Goal: Transaction & Acquisition: Obtain resource

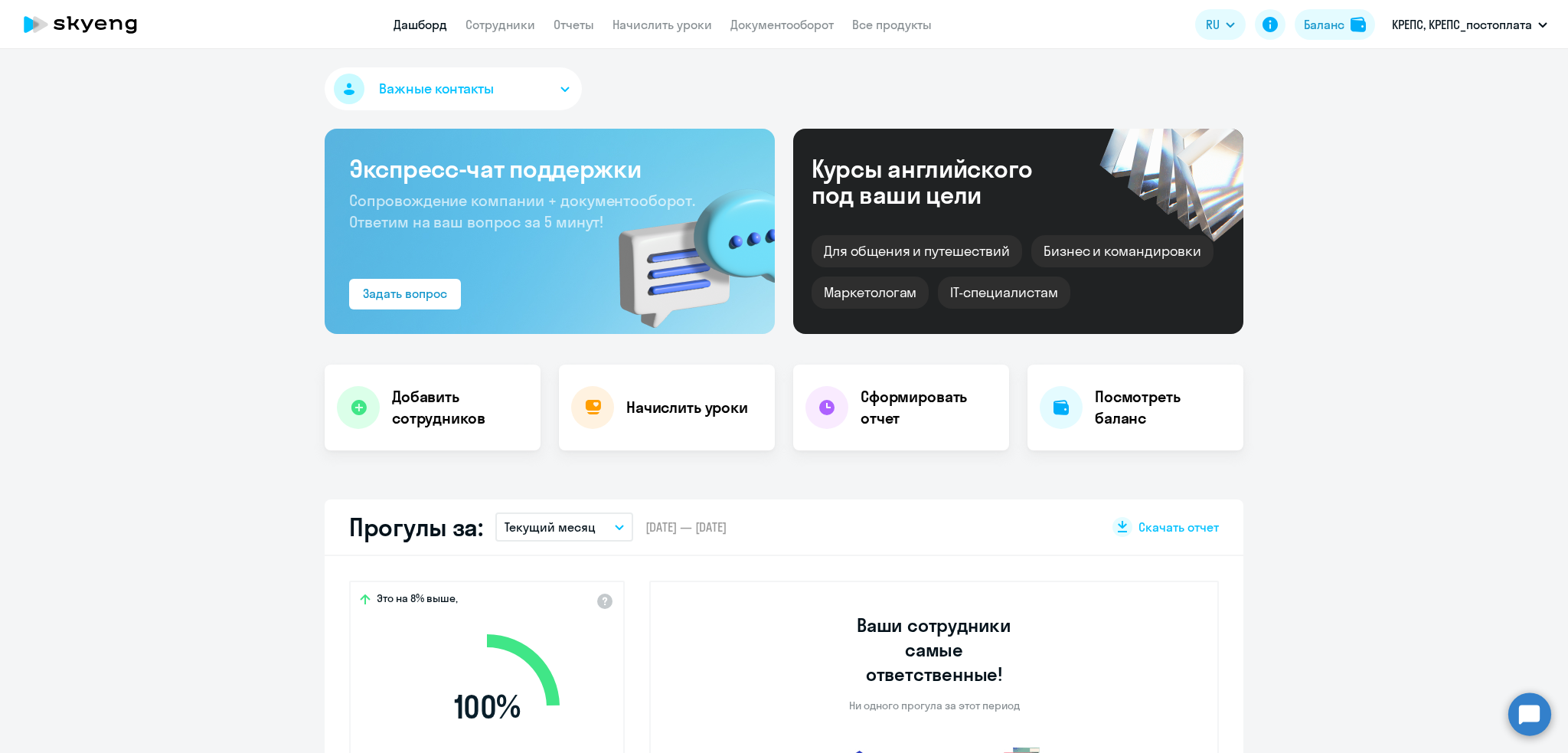
select select "30"
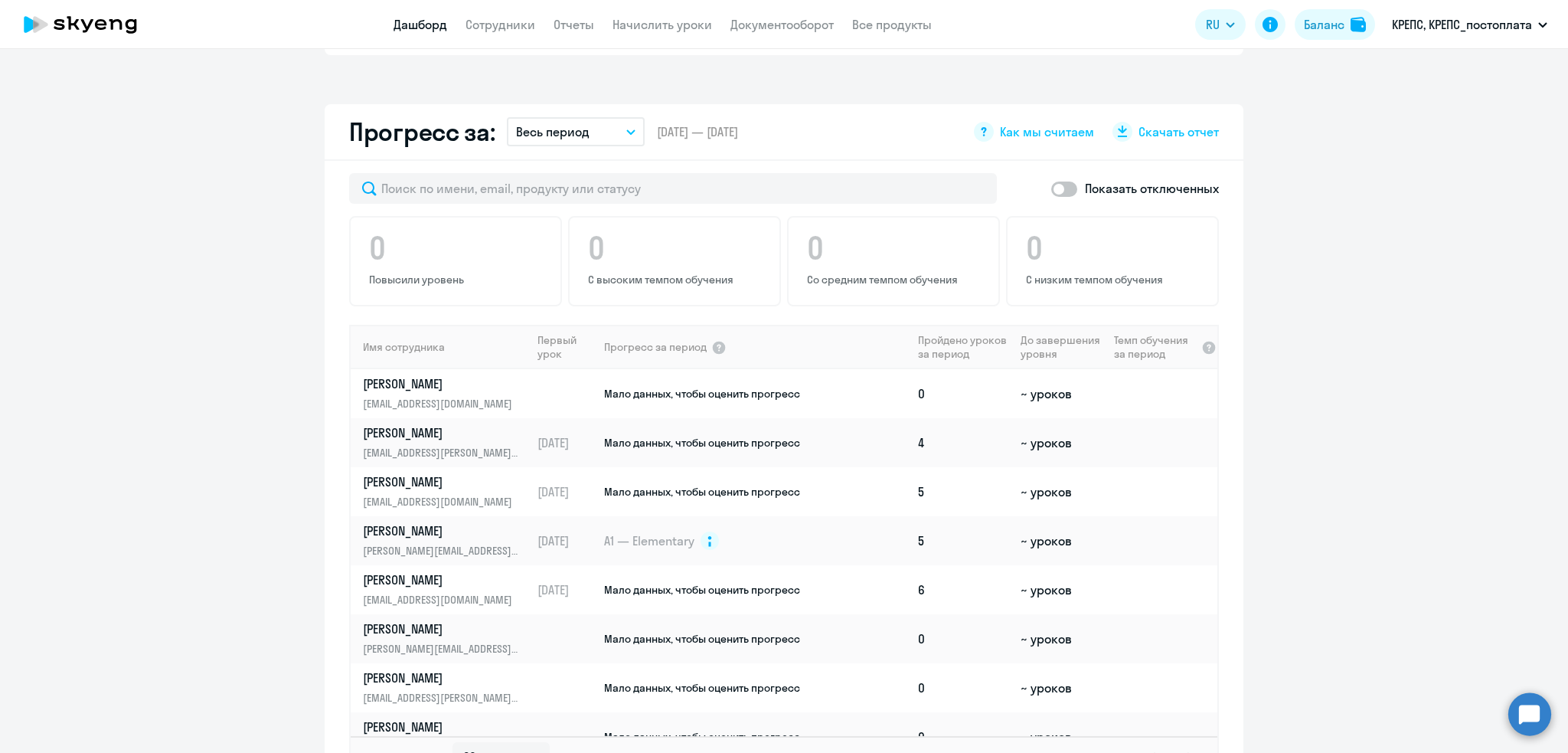
scroll to position [850, 0]
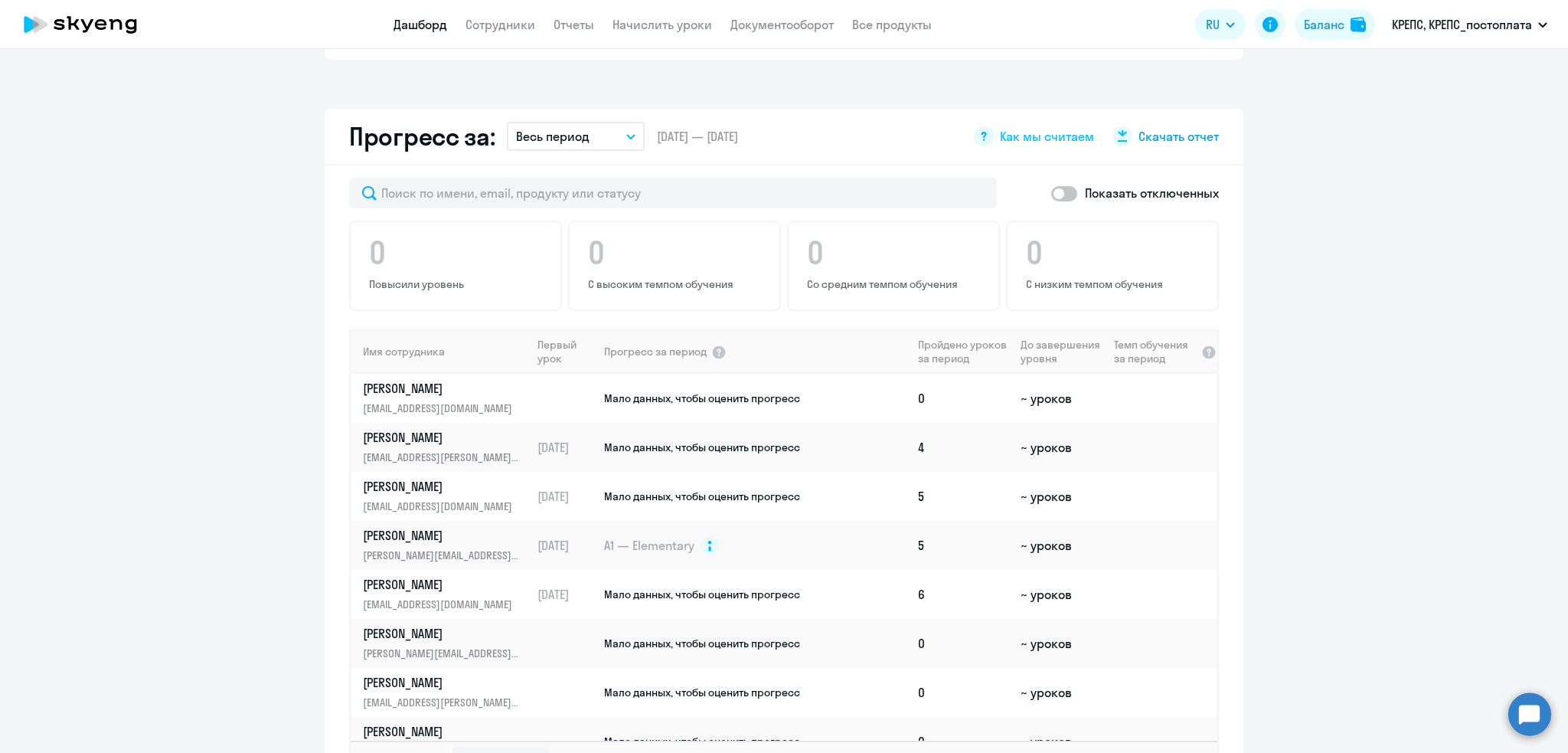
click at [1165, 127] on span "Скачать отчет" at bounding box center [1178, 136] width 80 height 17
click at [497, 20] on link "Сотрудники" at bounding box center [500, 24] width 70 height 15
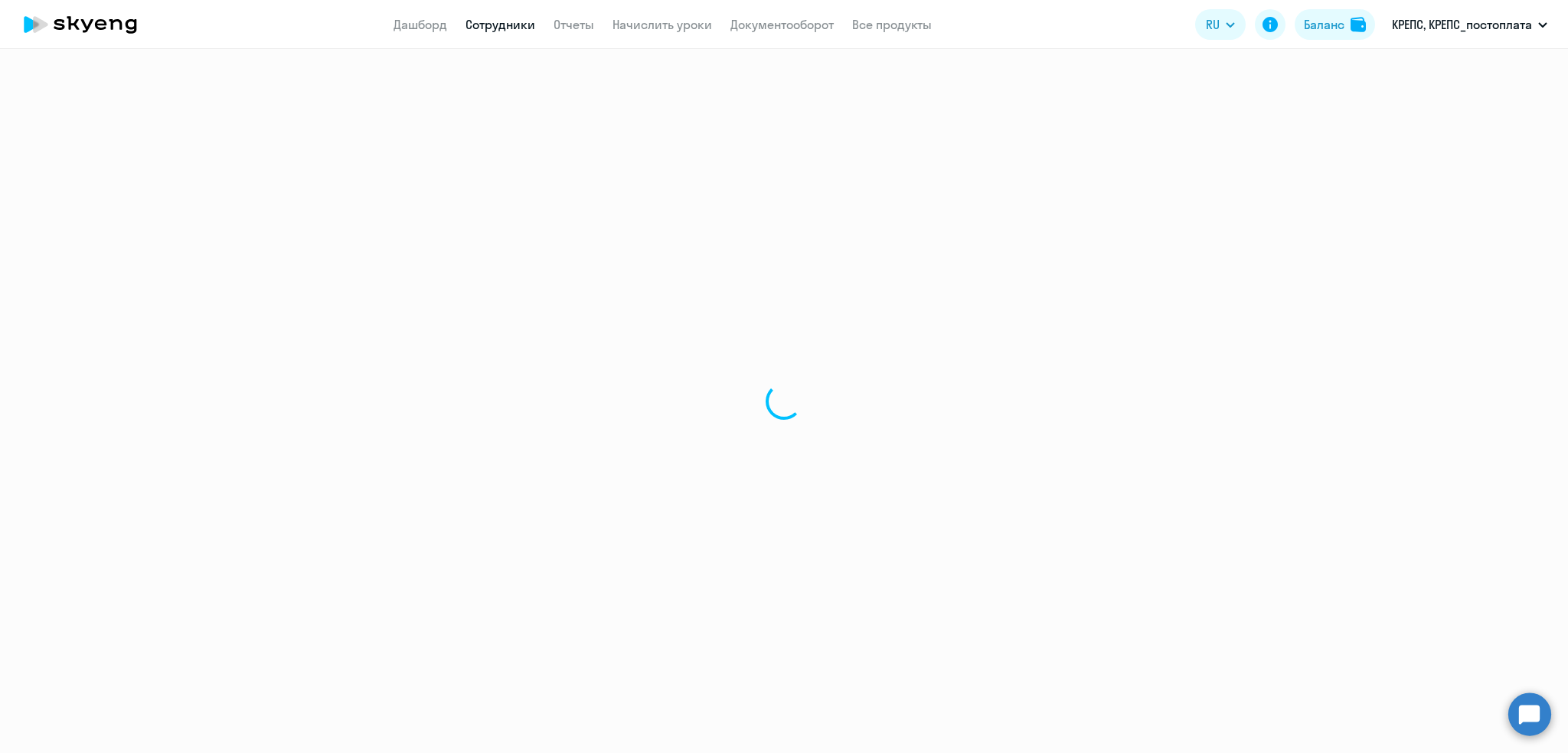
select select "30"
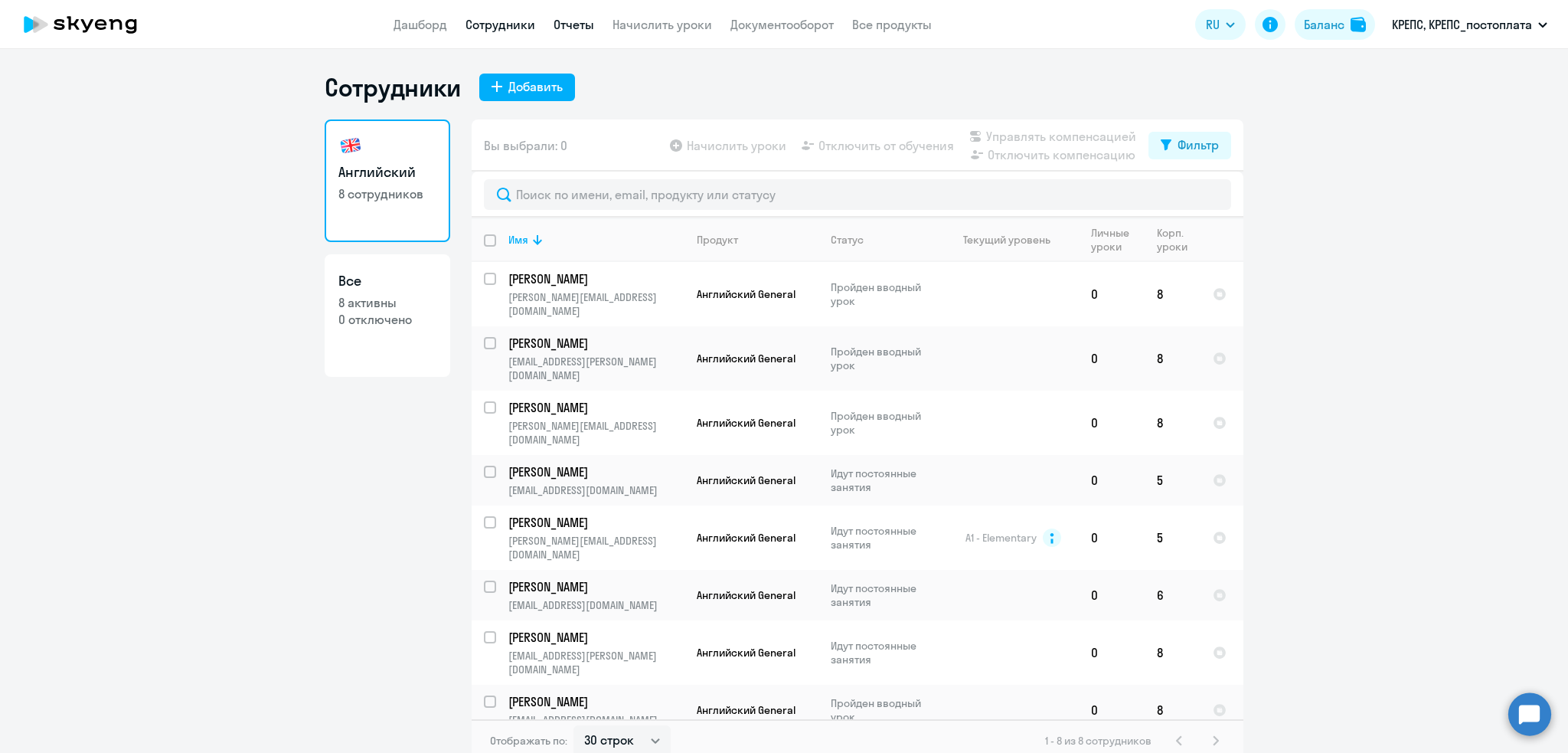
click at [564, 20] on link "Отчеты" at bounding box center [574, 24] width 41 height 15
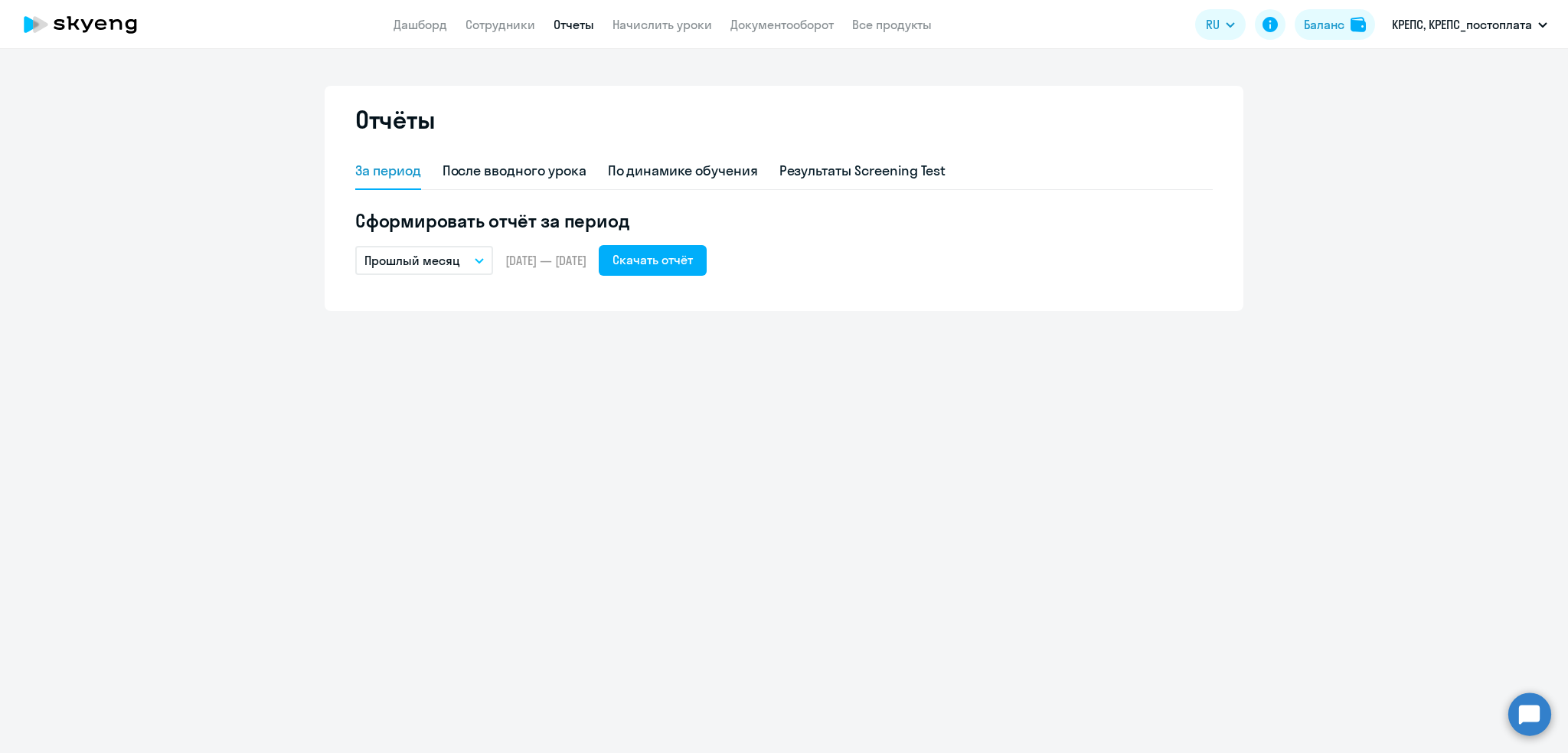
click at [535, 260] on span "[DATE] — [DATE]" at bounding box center [546, 260] width 81 height 17
click at [410, 258] on p "Прошлый месяц" at bounding box center [412, 261] width 95 height 19
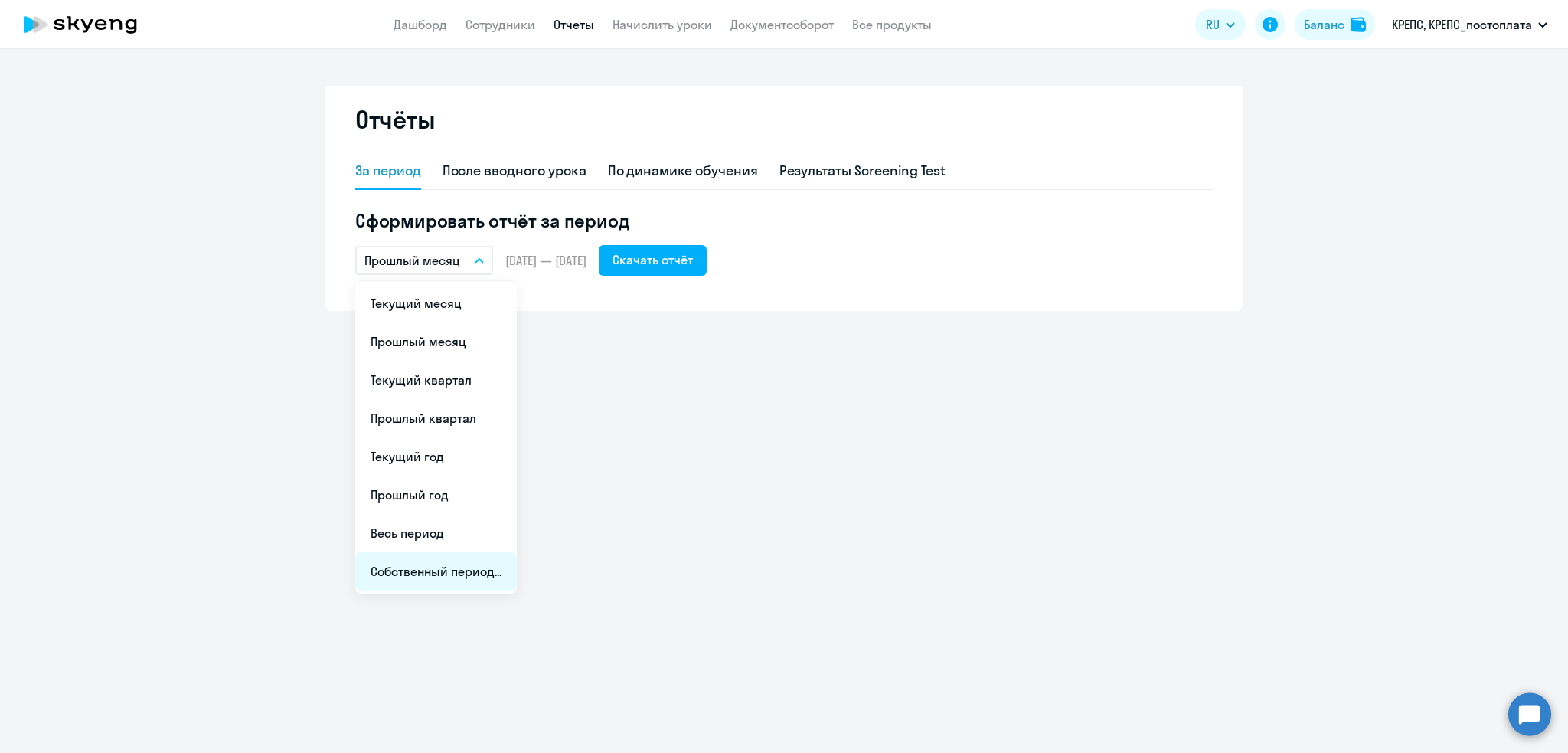
click at [408, 568] on li "Собственный период..." at bounding box center [435, 571] width 161 height 38
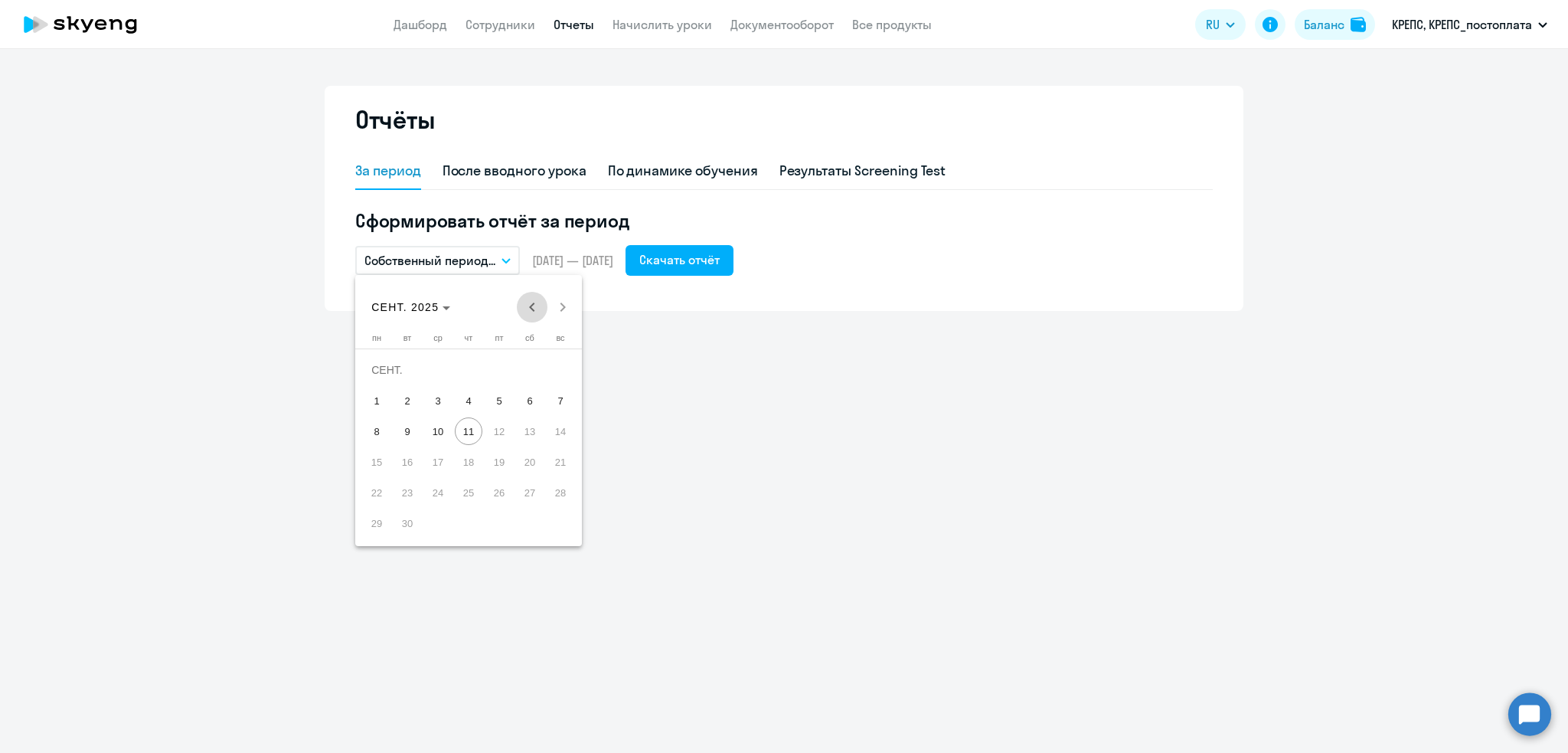
click at [528, 300] on span "Previous month" at bounding box center [532, 307] width 30 height 30
click at [500, 367] on span "1" at bounding box center [499, 370] width 28 height 28
click at [565, 306] on span "Next month" at bounding box center [563, 307] width 30 height 30
click at [434, 432] on span "10" at bounding box center [438, 431] width 28 height 28
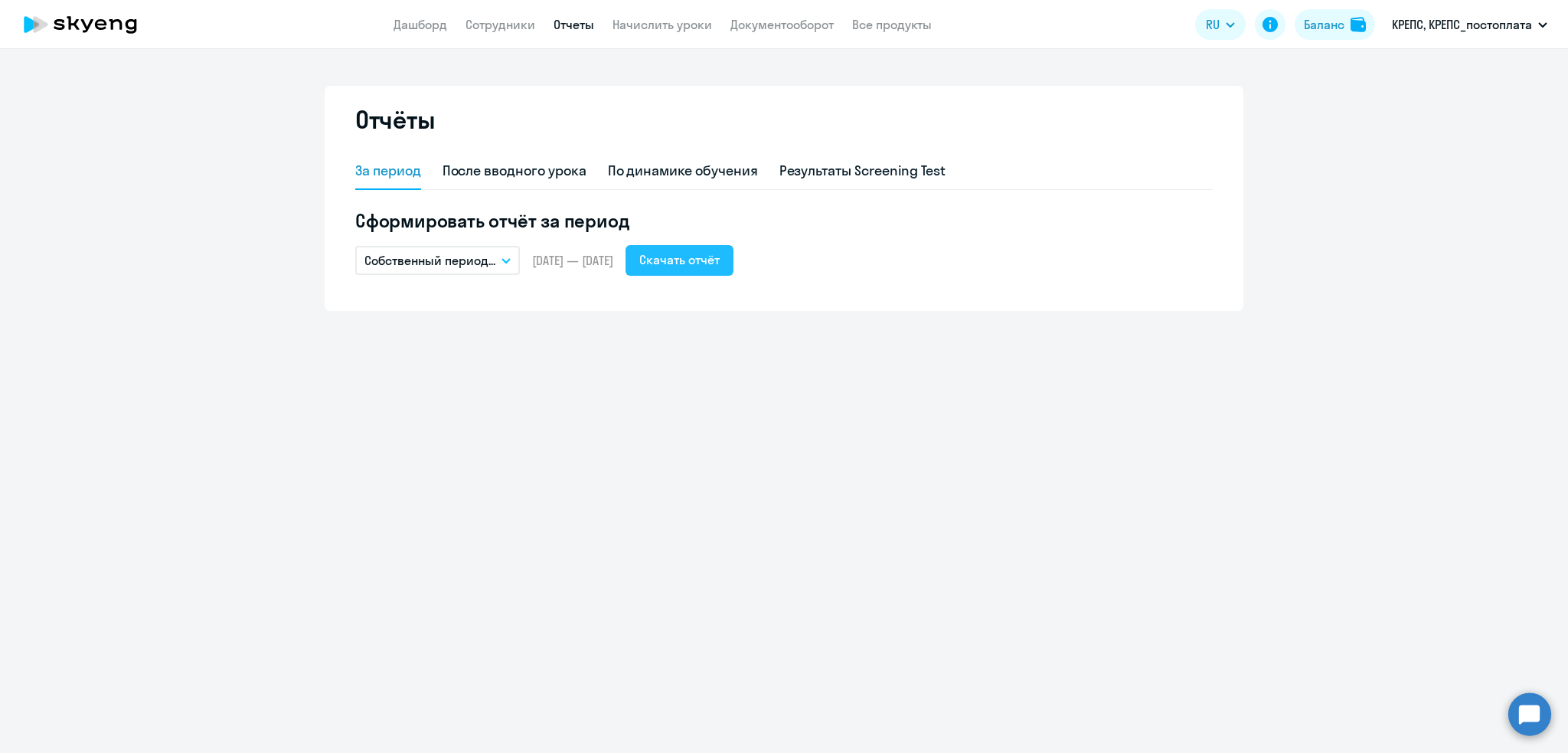
click at [709, 256] on div "Скачать отчёт" at bounding box center [679, 260] width 80 height 19
